Goal: Task Accomplishment & Management: Complete application form

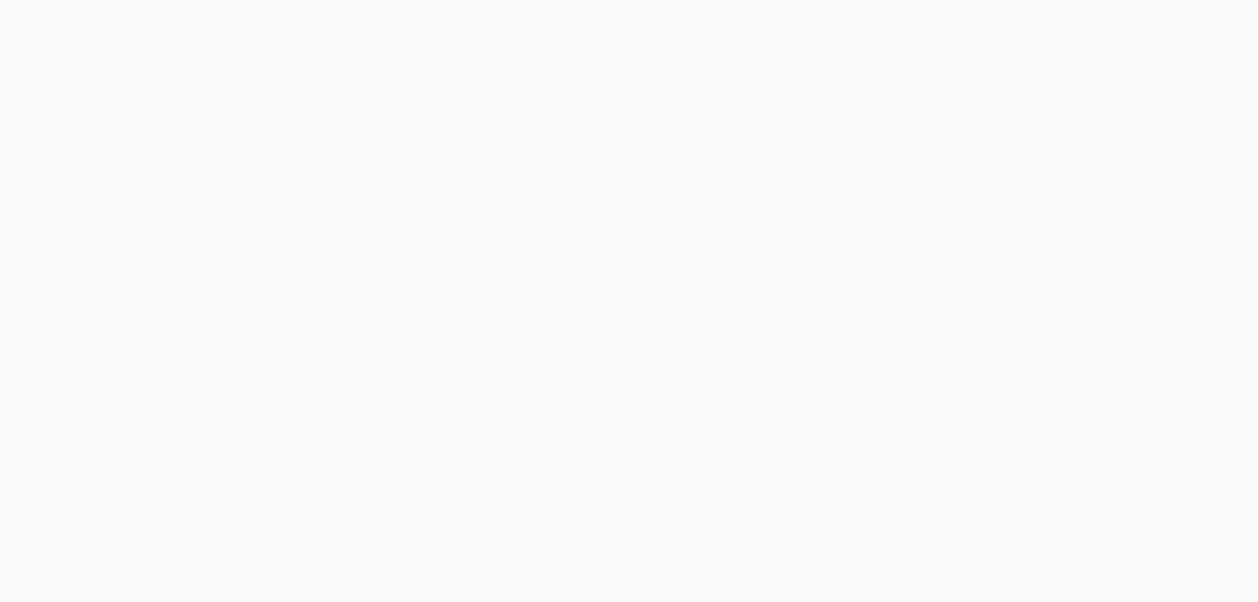
type input "כן"
type input "עוד לא"
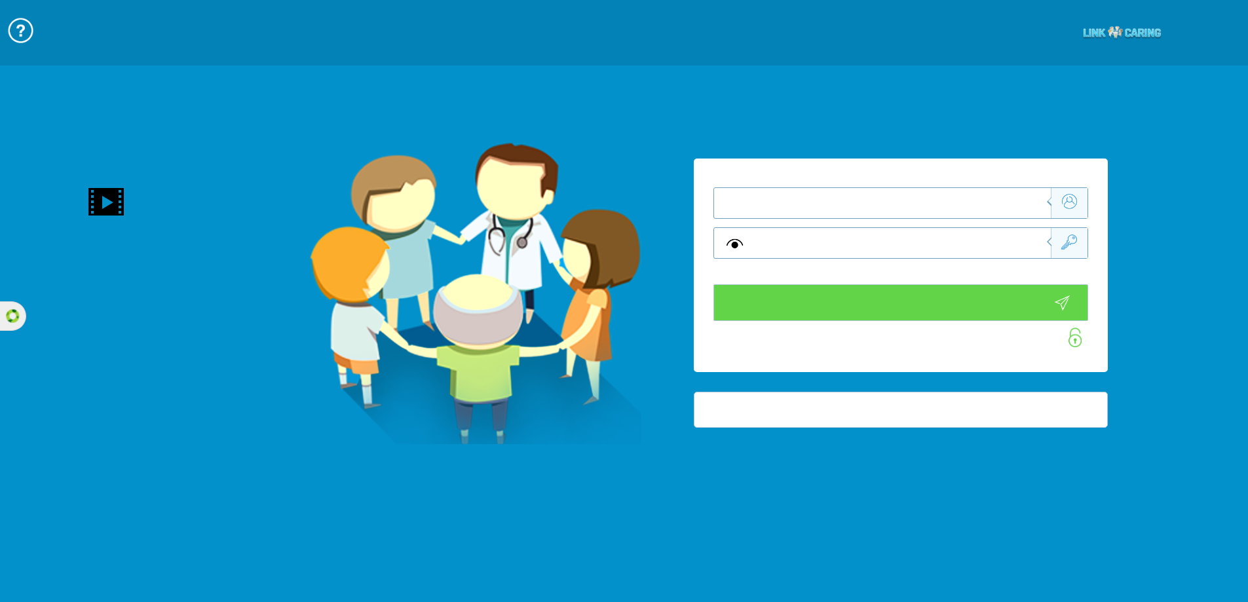
type input "התחבר עכשיו"
type input "עדיין לא? [PERSON_NAME] חשבון!"
type input "התחבר עכשיו"
type input "עדיין לא? [PERSON_NAME] חשבון!"
